Goal: Task Accomplishment & Management: Complete application form

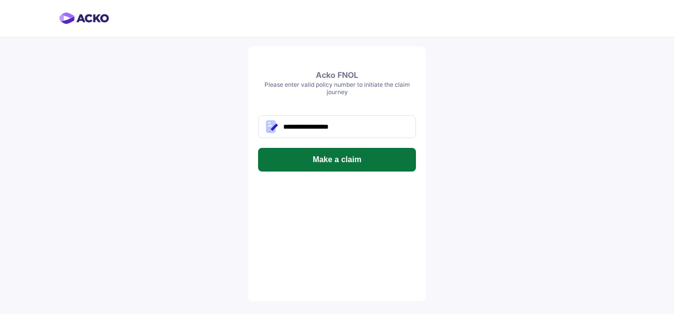
click at [347, 161] on button "Make a claim" at bounding box center [337, 160] width 158 height 24
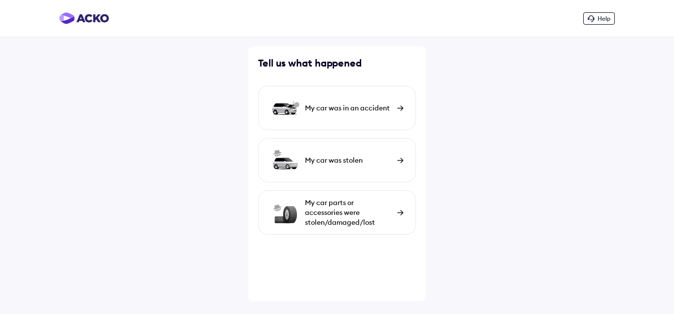
click at [332, 115] on div "My car was in an accident" at bounding box center [337, 108] width 158 height 44
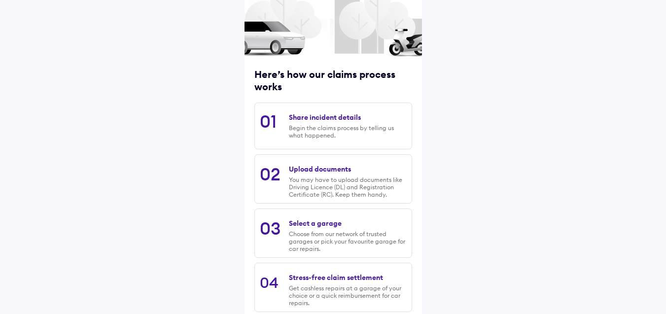
scroll to position [128, 0]
